Goal: Navigation & Orientation: Understand site structure

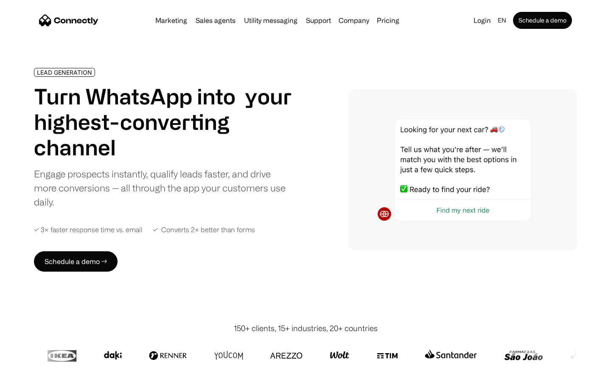
scroll to position [2856, 0]
